Goal: Task Accomplishment & Management: Manage account settings

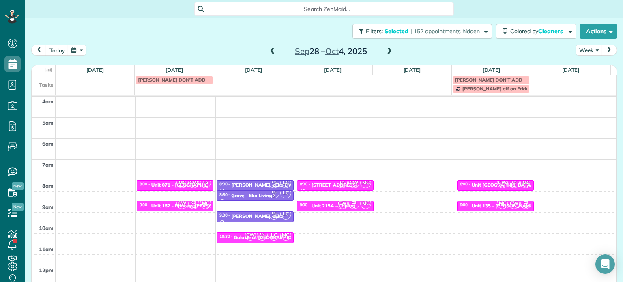
click at [268, 49] on span at bounding box center [272, 51] width 9 height 7
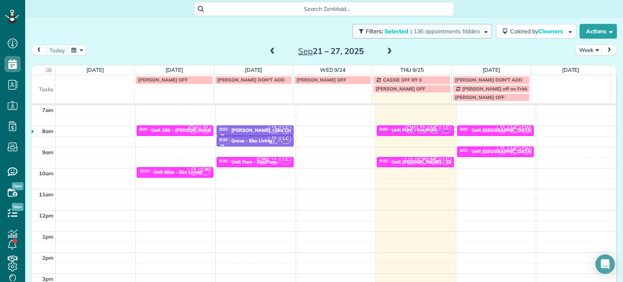
click at [432, 32] on span "| 136 appointments hidden" at bounding box center [445, 31] width 69 height 7
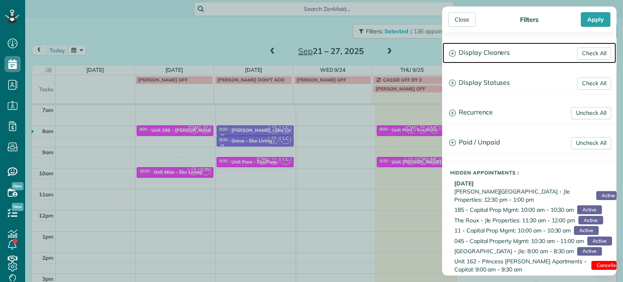
click at [489, 62] on h3 "Display Cleaners" at bounding box center [530, 53] width 174 height 21
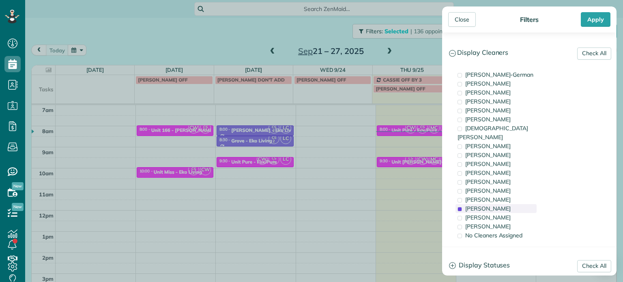
click at [487, 205] on span "[PERSON_NAME]" at bounding box center [487, 208] width 45 height 7
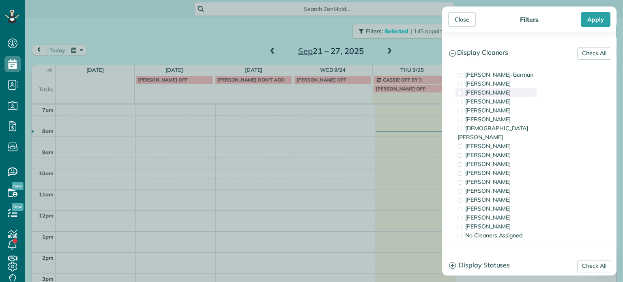
click at [498, 93] on span "[PERSON_NAME]" at bounding box center [487, 92] width 45 height 7
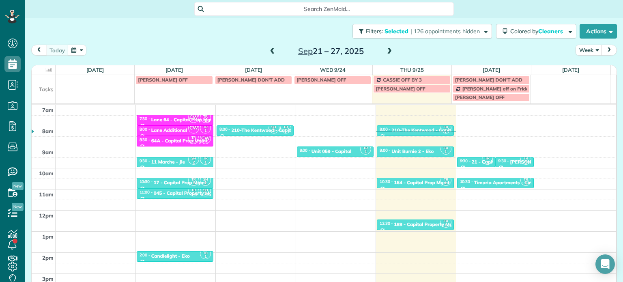
click at [396, 152] on div "Close Filters Apply Check All Display Cleaners [PERSON_NAME]-German [PERSON_NAM…" at bounding box center [311, 141] width 623 height 282
click at [407, 185] on div "164 - Capital Prop Mgmt" at bounding box center [422, 183] width 56 height 6
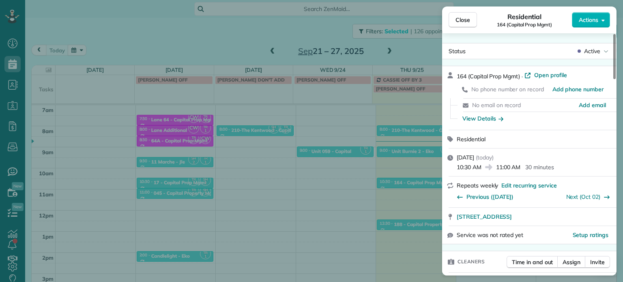
click at [375, 68] on div "Close Residential 164 (Capital Prop Mgmt) Actions Status Active 164 (Capital Pr…" at bounding box center [311, 141] width 623 height 282
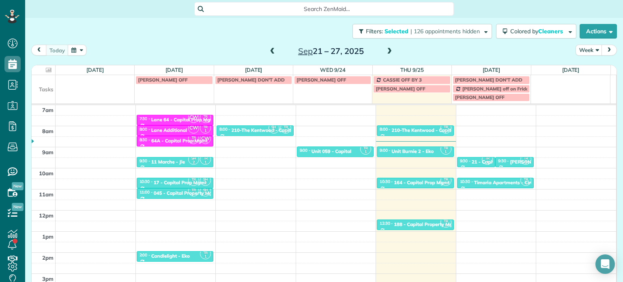
click at [385, 51] on span at bounding box center [389, 51] width 9 height 7
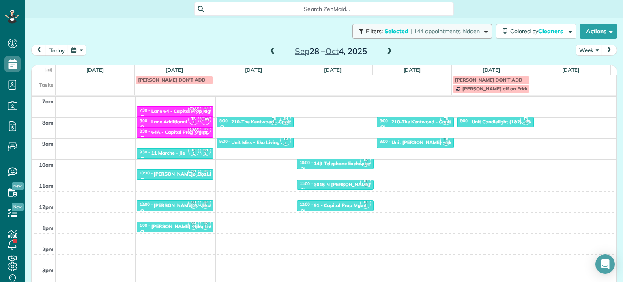
click at [424, 35] on button "Filters: Selected | 144 appointments hidden" at bounding box center [423, 31] width 140 height 15
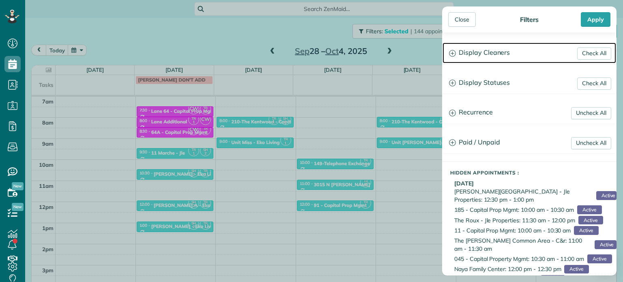
click at [477, 56] on h3 "Display Cleaners" at bounding box center [530, 53] width 174 height 21
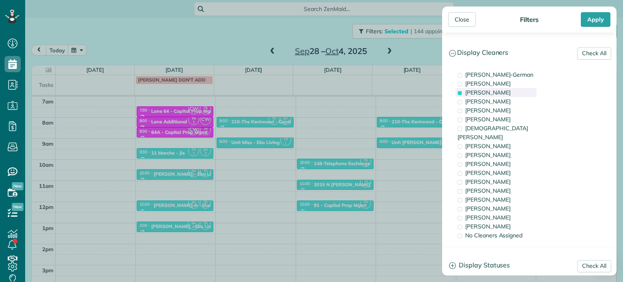
click at [506, 90] on span "[PERSON_NAME]" at bounding box center [487, 92] width 45 height 7
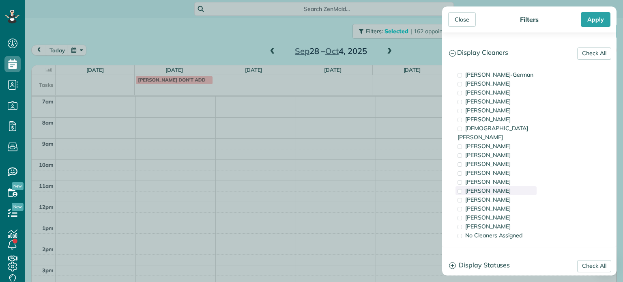
click at [502, 186] on div "[PERSON_NAME]" at bounding box center [496, 190] width 81 height 9
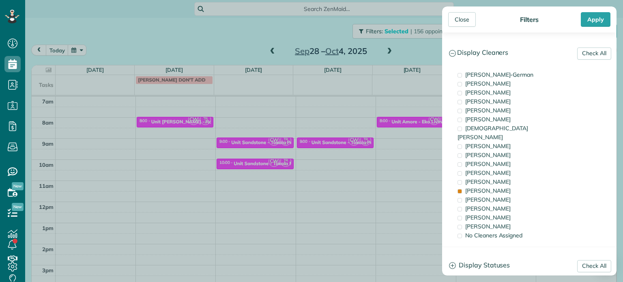
click at [168, 135] on div "Close Filters Apply Check All Display Cleaners [PERSON_NAME]-German [PERSON_NAM…" at bounding box center [311, 141] width 623 height 282
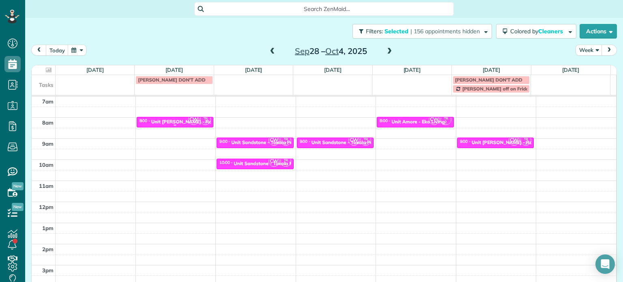
click at [168, 122] on div "Unit [PERSON_NAME] - Rcm Properties" at bounding box center [195, 122] width 89 height 6
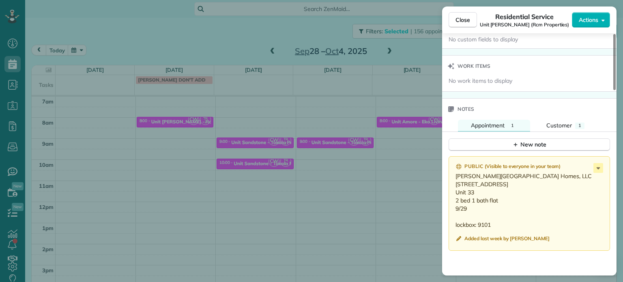
scroll to position [691, 0]
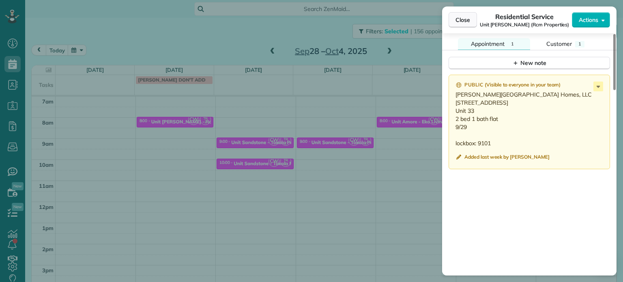
click at [458, 19] on span "Close" at bounding box center [463, 20] width 15 height 8
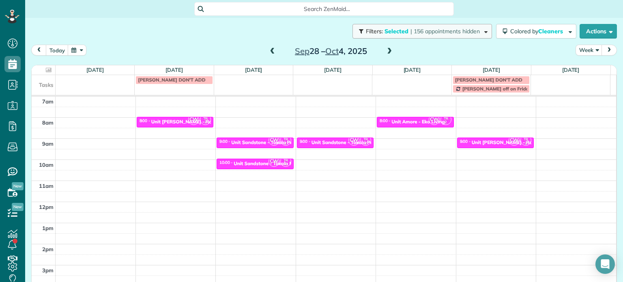
click at [426, 34] on span "| 156 appointments hidden" at bounding box center [445, 31] width 69 height 7
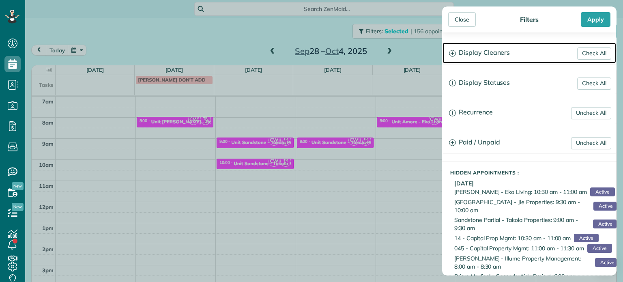
click at [476, 55] on h3 "Display Cleaners" at bounding box center [530, 53] width 174 height 21
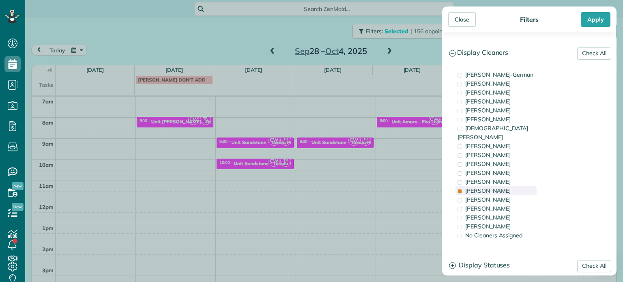
click at [503, 186] on div "[PERSON_NAME]" at bounding box center [496, 190] width 81 height 9
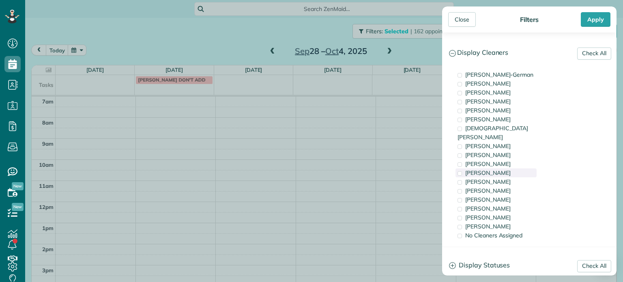
click at [505, 168] on div "[PERSON_NAME]" at bounding box center [496, 172] width 81 height 9
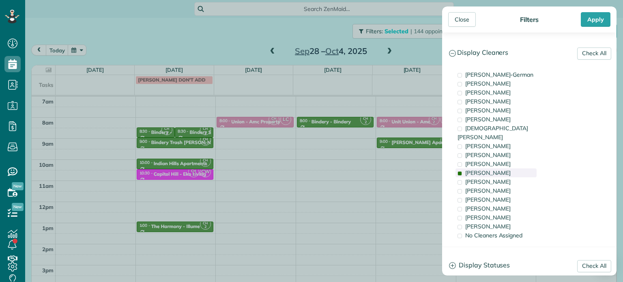
click at [484, 169] on span "[PERSON_NAME]" at bounding box center [487, 172] width 45 height 7
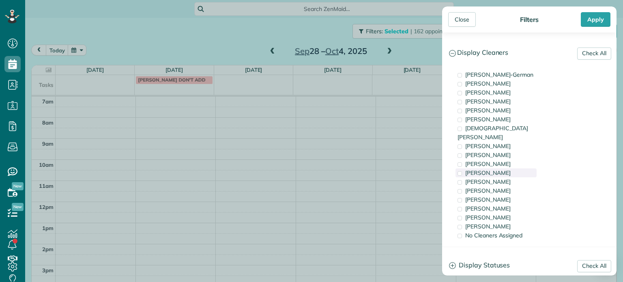
click at [484, 169] on span "[PERSON_NAME]" at bounding box center [487, 172] width 45 height 7
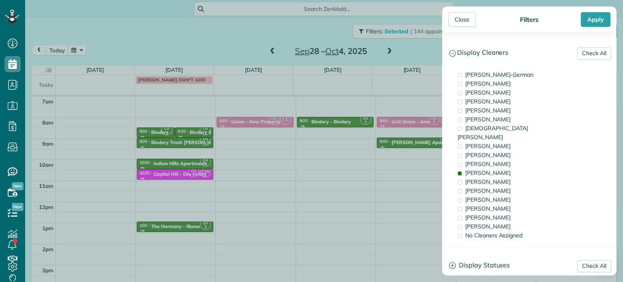
click at [243, 45] on div "Close Filters Apply Check All Display Cleaners [PERSON_NAME]-German [PERSON_NAM…" at bounding box center [311, 141] width 623 height 282
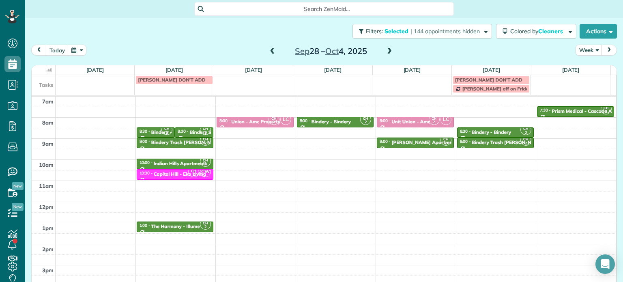
click at [268, 53] on span at bounding box center [272, 51] width 9 height 7
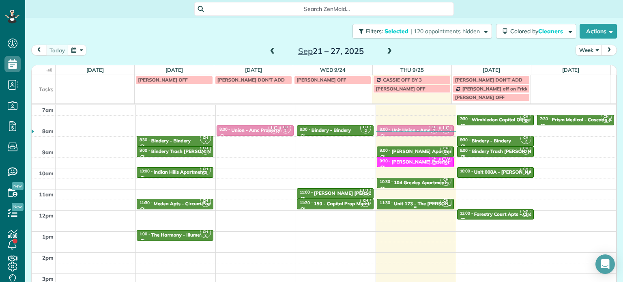
click at [419, 203] on div "Unit 173 - The [PERSON_NAME] House - Capital" at bounding box center [448, 204] width 109 height 6
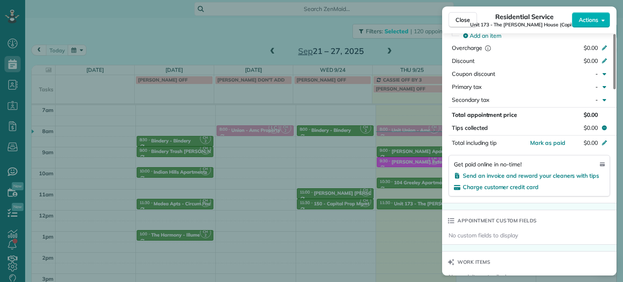
scroll to position [448, 0]
